Goal: Use online tool/utility: Utilize a website feature to perform a specific function

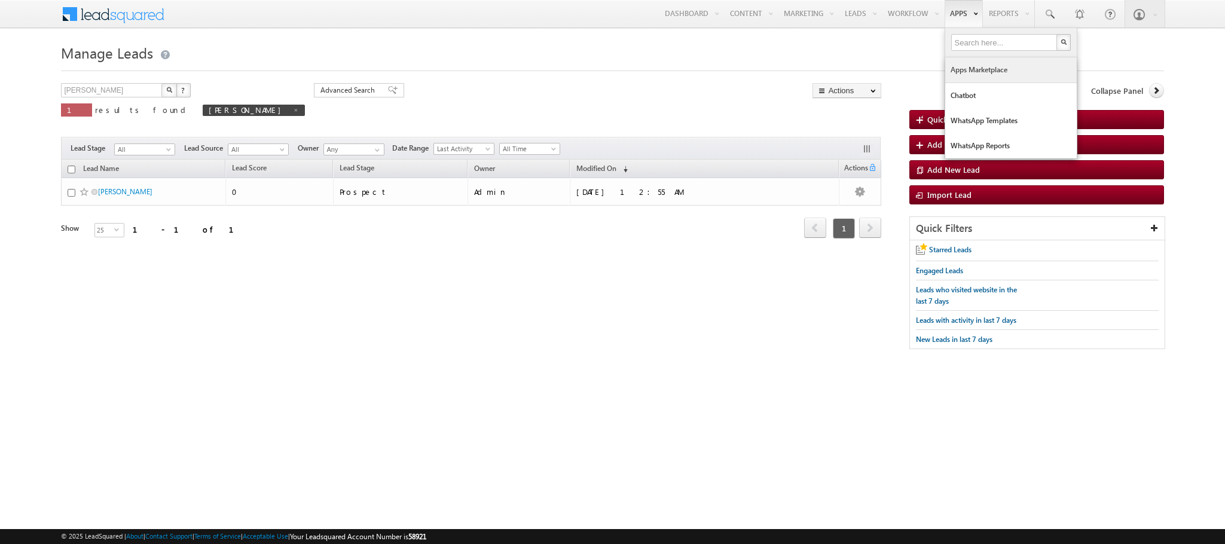
click at [963, 75] on link "Apps Marketplace" at bounding box center [1011, 69] width 132 height 25
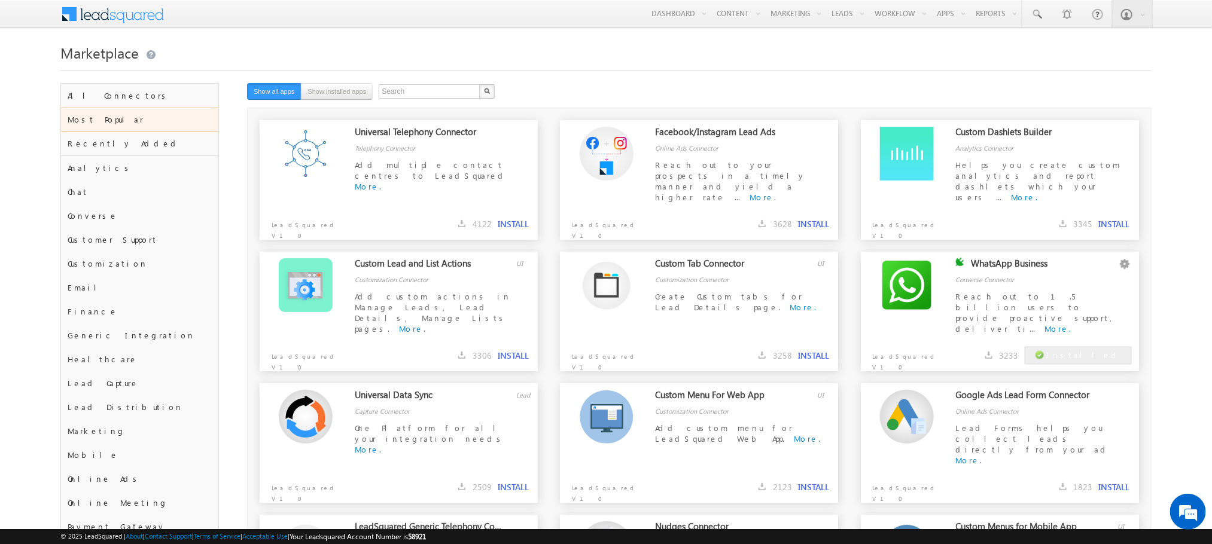
click at [337, 83] on div "Marketplace" at bounding box center [605, 61] width 1090 height 43
click at [339, 90] on button "Show installed apps" at bounding box center [337, 91] width 72 height 17
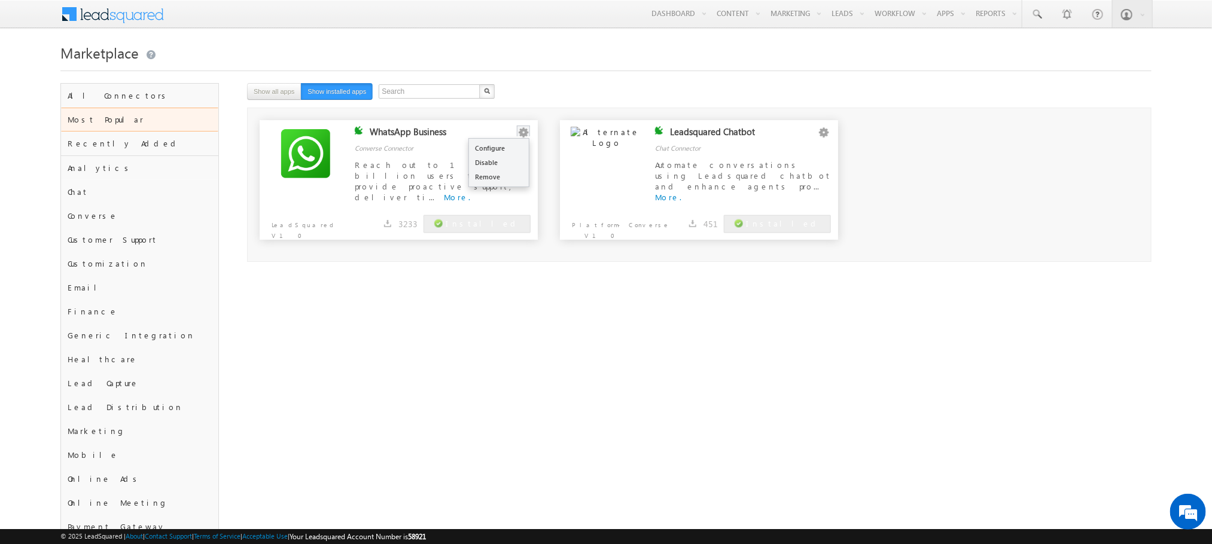
click at [527, 137] on button "button" at bounding box center [523, 133] width 12 height 12
click at [499, 149] on link "Configure" at bounding box center [499, 148] width 60 height 14
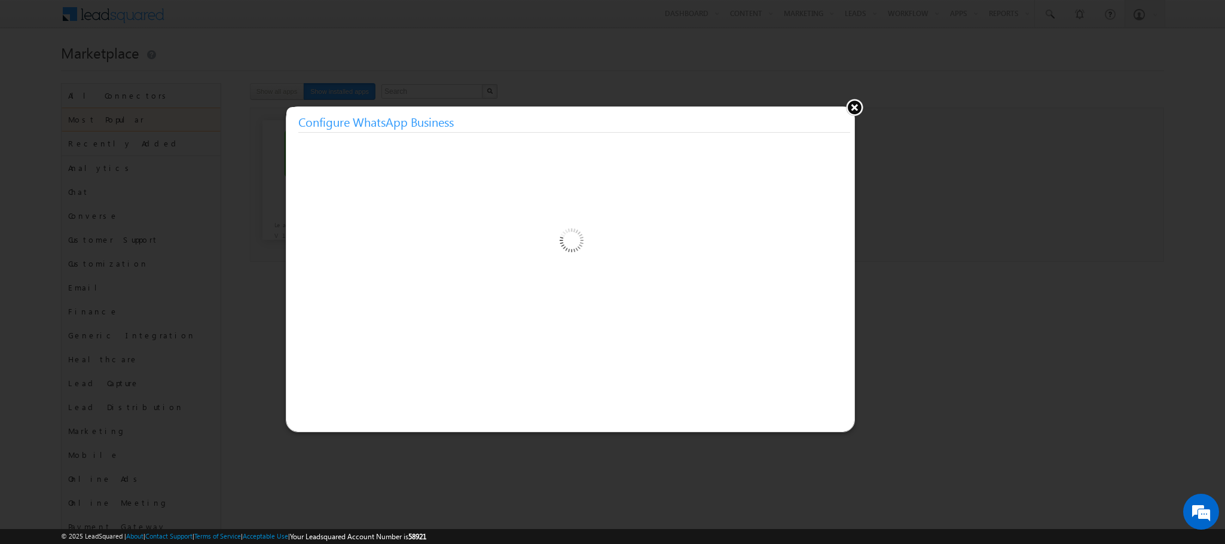
click at [499, 149] on div at bounding box center [570, 282] width 568 height 299
click at [850, 114] on button at bounding box center [855, 107] width 18 height 18
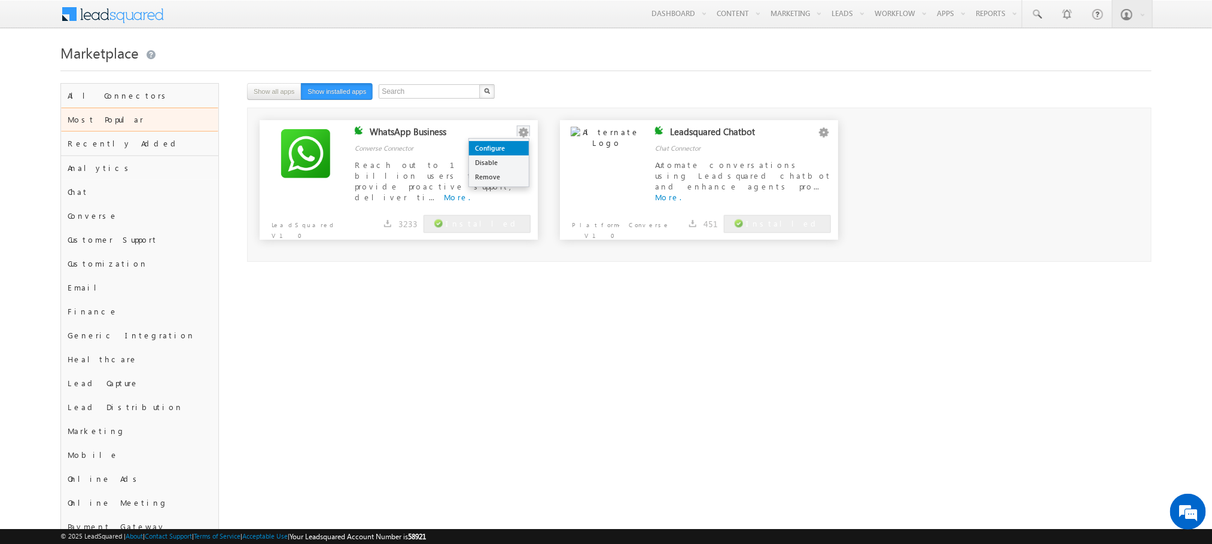
click at [501, 155] on link "Configure" at bounding box center [499, 148] width 60 height 14
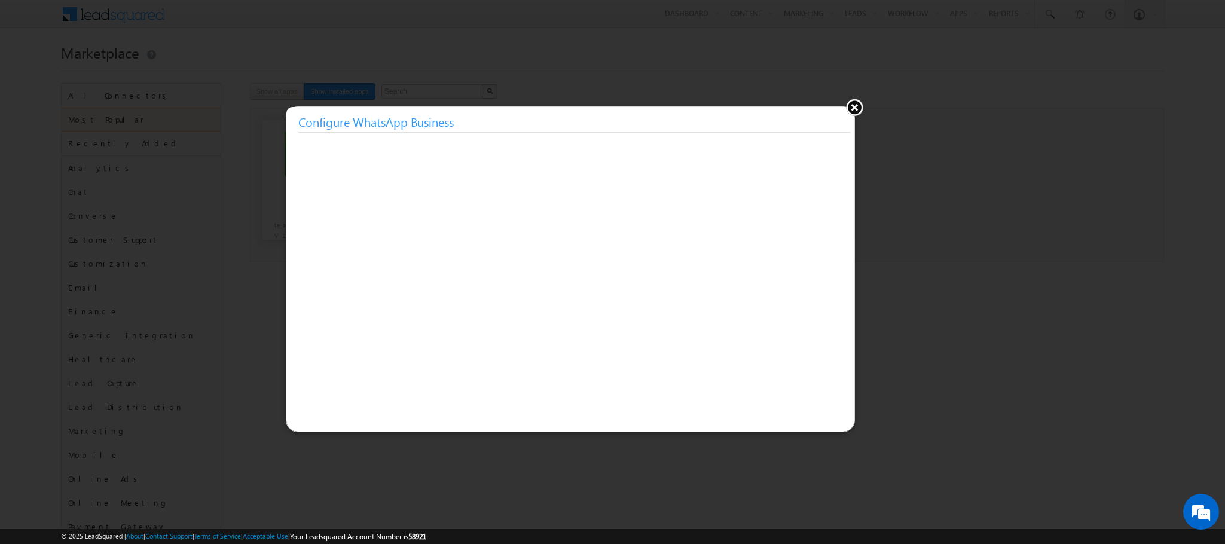
click at [858, 108] on button at bounding box center [855, 107] width 18 height 18
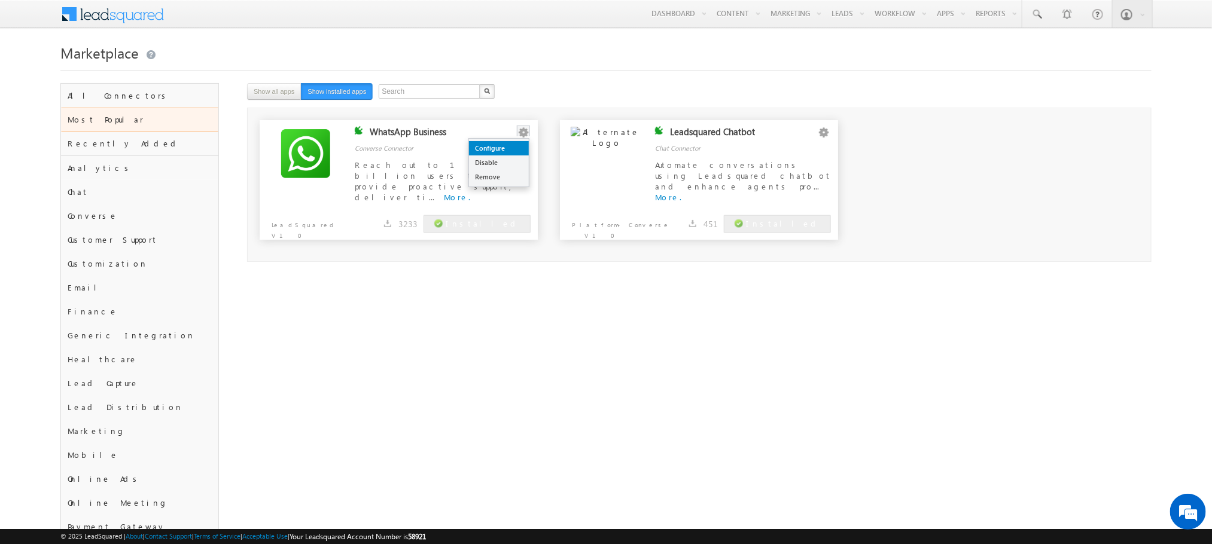
click at [505, 149] on link "Configure" at bounding box center [499, 148] width 60 height 14
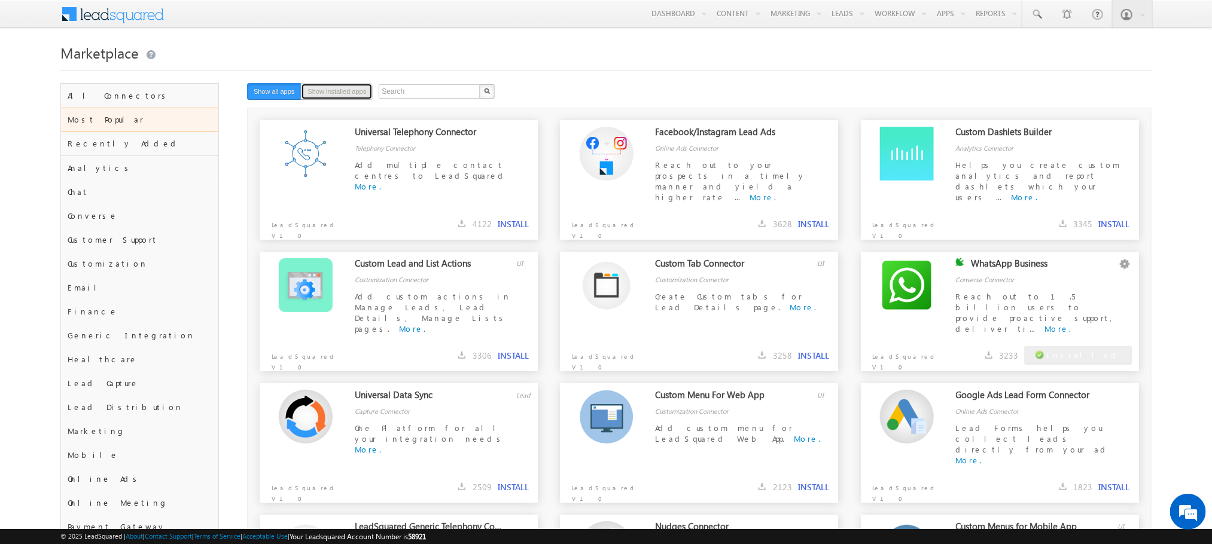
click at [350, 89] on button "Show installed apps" at bounding box center [337, 91] width 72 height 17
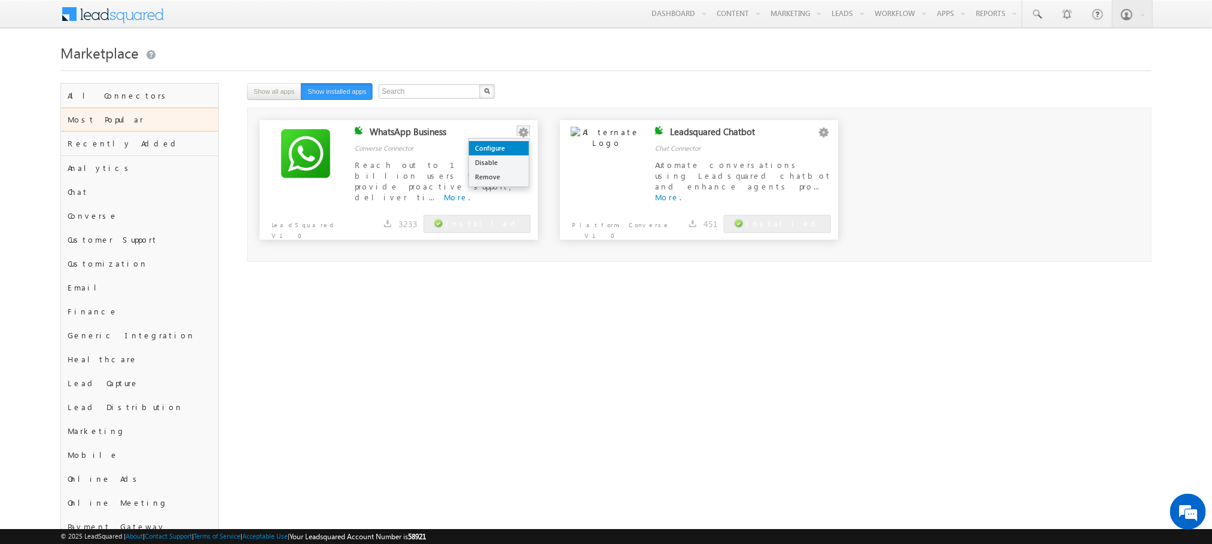
click at [496, 149] on link "Configure" at bounding box center [499, 148] width 60 height 14
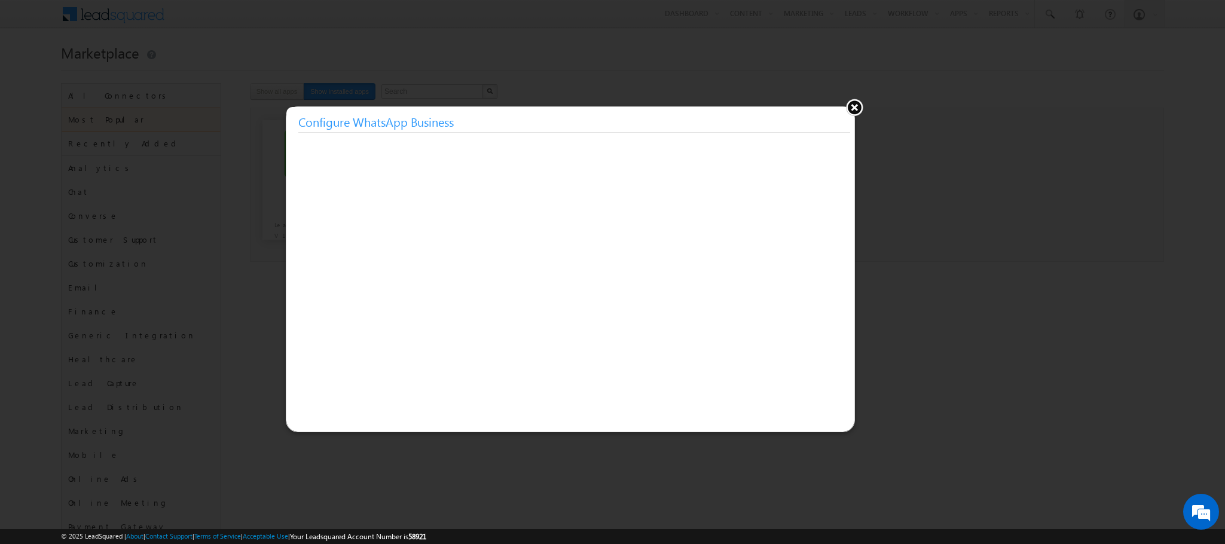
click at [807, 108] on button at bounding box center [855, 107] width 18 height 18
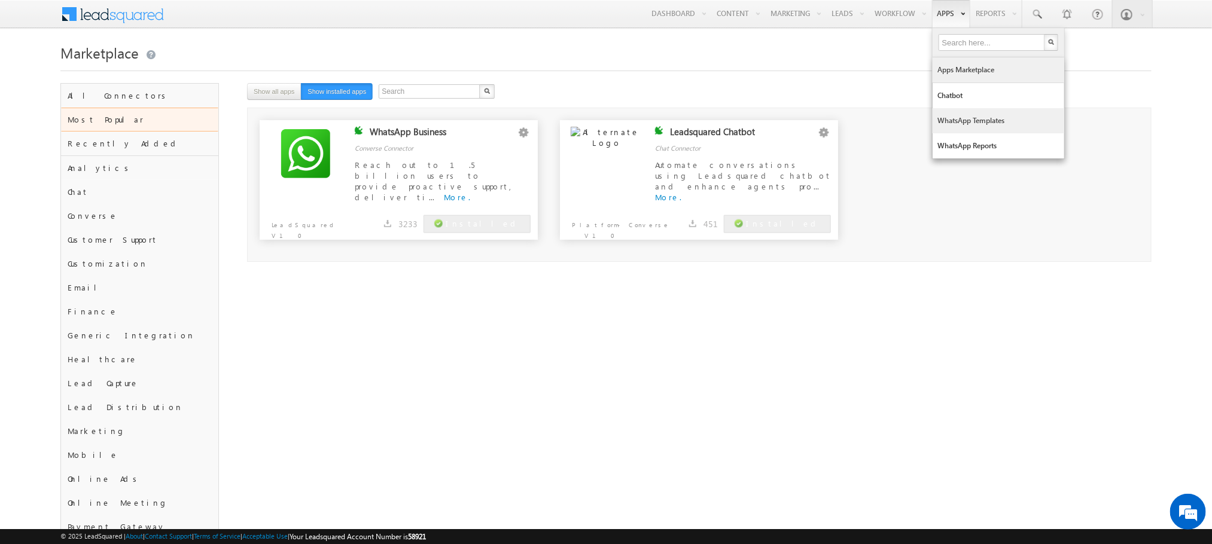
click at [807, 126] on link "WhatsApp Templates" at bounding box center [998, 120] width 132 height 25
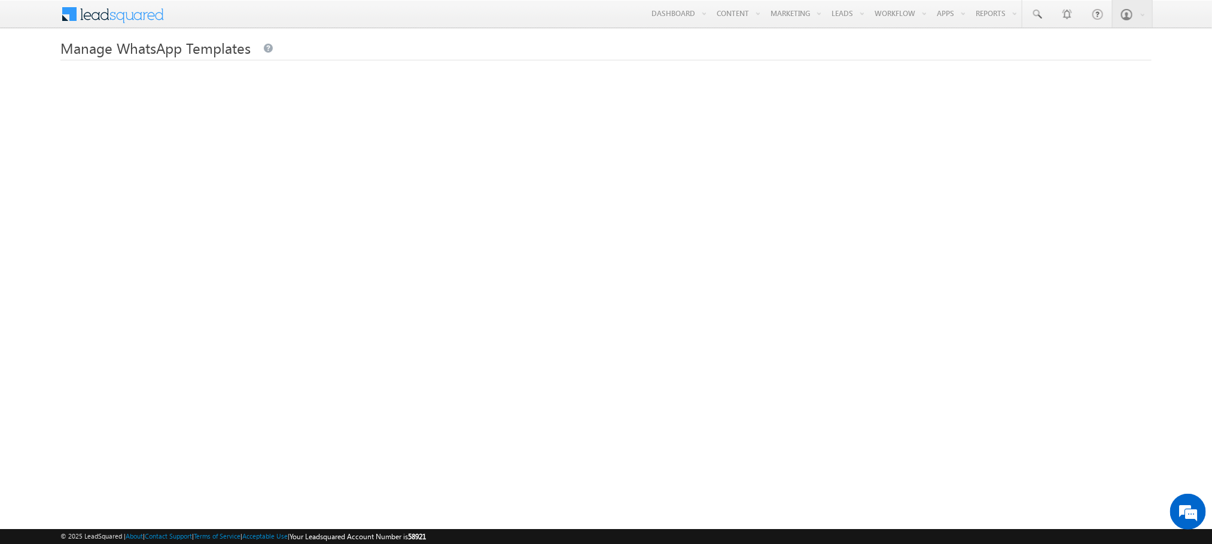
click at [520, 69] on div "Manage WhatsApp Templates" at bounding box center [605, 296] width 1090 height 513
